Goal: Communication & Community: Connect with others

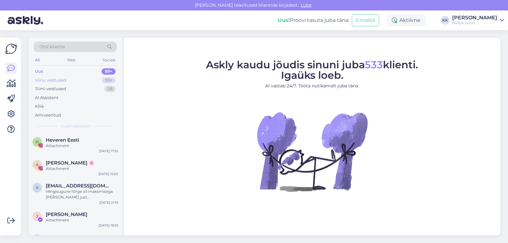
click at [49, 77] on div "Minu vestlused" at bounding box center [50, 80] width 31 height 6
click at [49, 81] on div "Minu vestlused" at bounding box center [50, 80] width 31 height 6
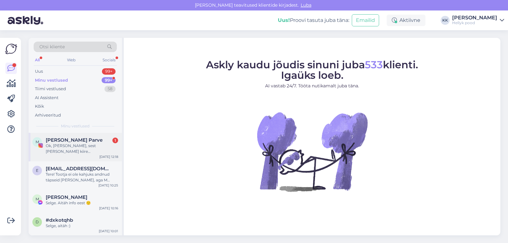
click at [71, 141] on span "[PERSON_NAME] Parve" at bounding box center [74, 140] width 57 height 6
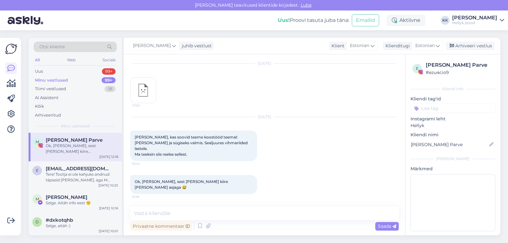
scroll to position [999, 0]
